Goal: Check status

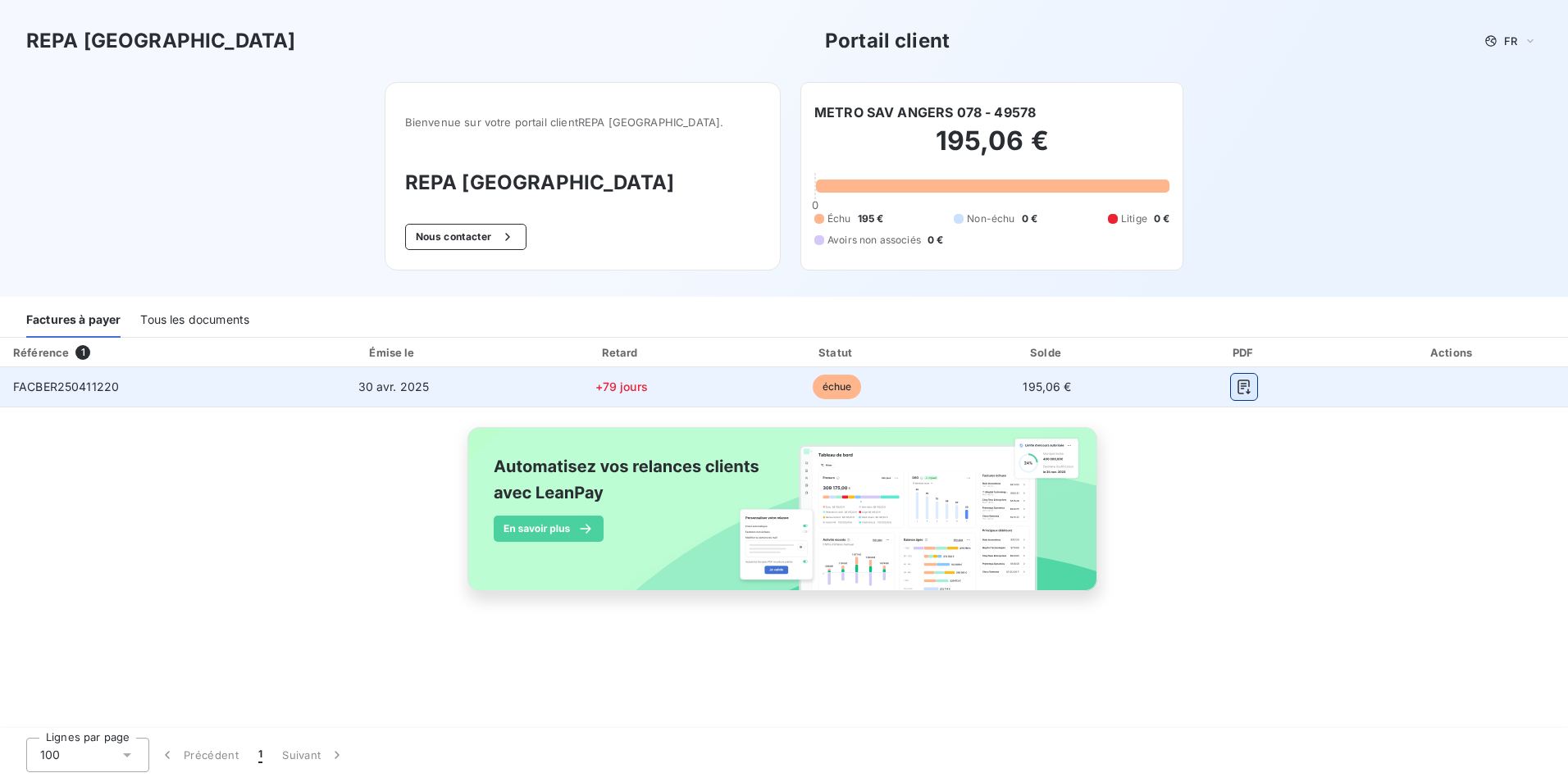
click at [1241, 385] on icon "button" at bounding box center [1243, 387] width 17 height 17
